Goal: Find specific page/section: Find specific page/section

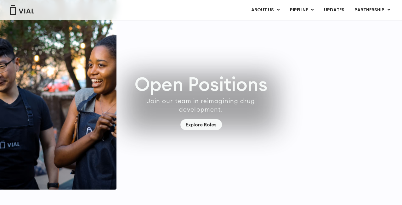
scroll to position [1774, 0]
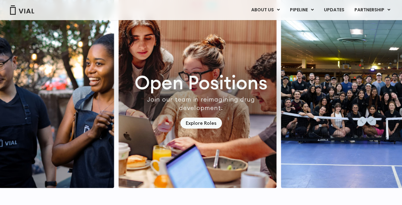
click at [326, 86] on img "3 / 7" at bounding box center [360, 92] width 158 height 191
click at [336, 84] on img "3 / 7" at bounding box center [360, 92] width 158 height 191
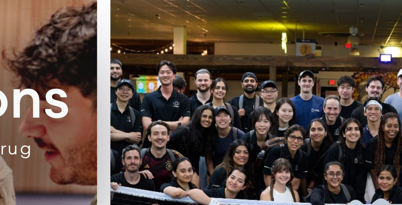
click at [378, 68] on img "3 / 7" at bounding box center [360, 92] width 158 height 191
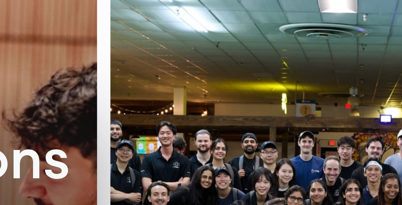
click at [378, 49] on img "3 / 7" at bounding box center [360, 92] width 158 height 191
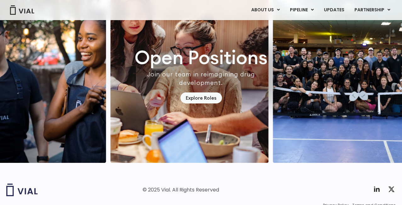
scroll to position [1801, 0]
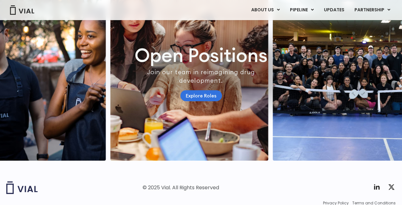
click at [194, 90] on link "Explore Roles" at bounding box center [201, 95] width 42 height 11
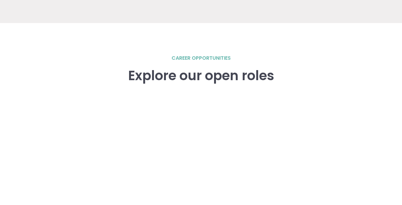
scroll to position [872, 0]
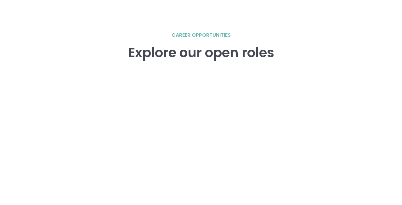
click at [205, 56] on h3 "Explore our open roles" at bounding box center [201, 52] width 146 height 15
click at [188, 53] on h3 "Explore our open roles" at bounding box center [201, 52] width 146 height 15
click at [207, 37] on h2 "career opportunities" at bounding box center [201, 35] width 59 height 8
click at [210, 62] on div "Explore our open roles" at bounding box center [201, 62] width 146 height 34
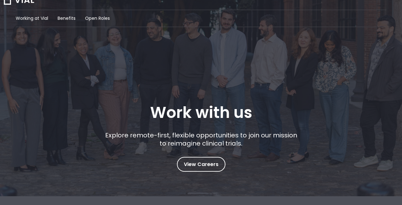
scroll to position [0, 0]
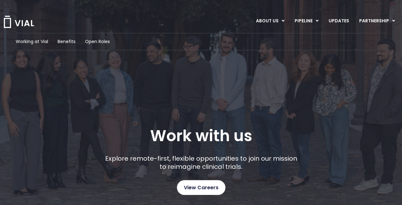
click at [205, 189] on span "View Careers" at bounding box center [201, 188] width 35 height 8
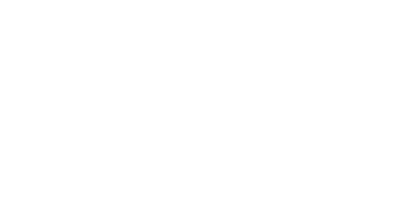
scroll to position [966, 0]
